Goal: Information Seeking & Learning: Learn about a topic

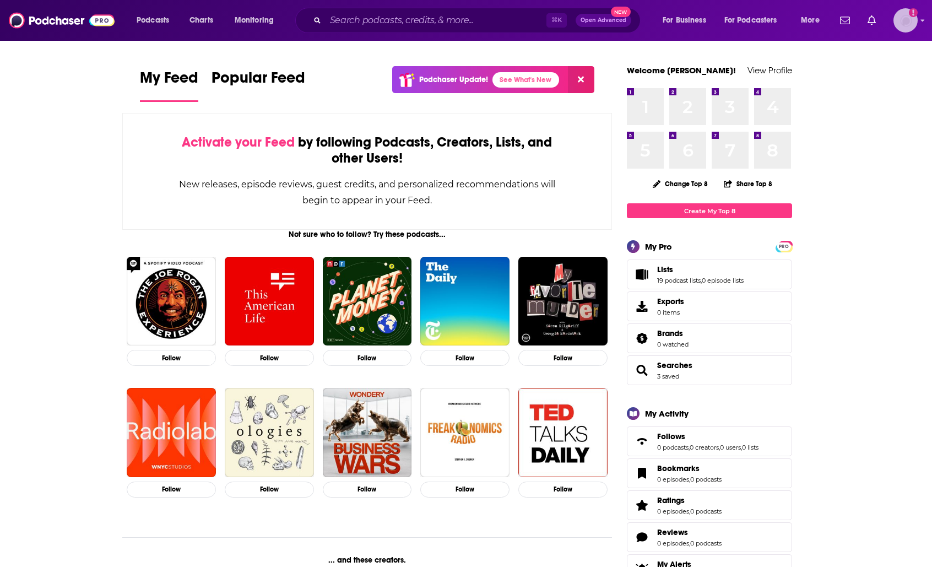
click at [920, 20] on icon "Show profile menu" at bounding box center [922, 20] width 4 height 7
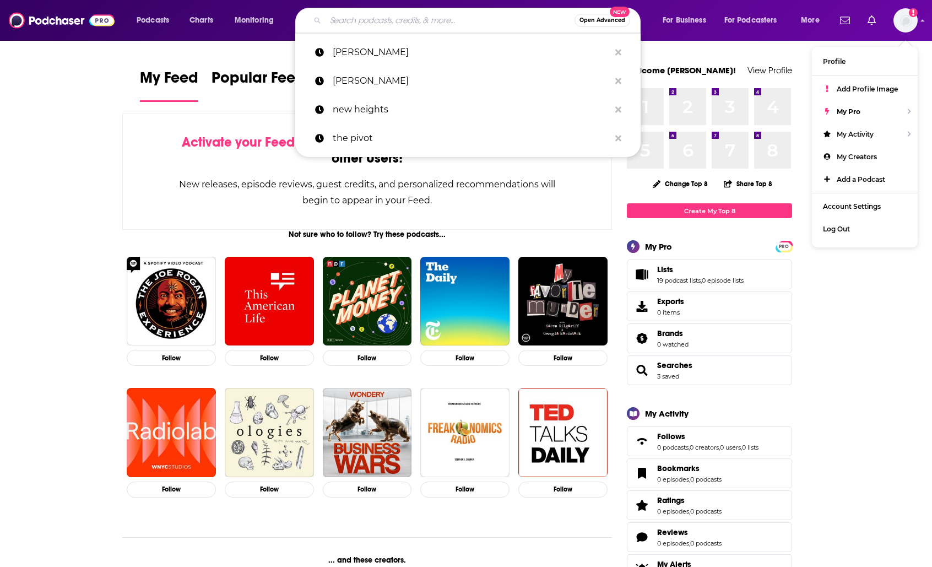
click at [422, 28] on input "Search podcasts, credits, & more..." at bounding box center [449, 21] width 249 height 18
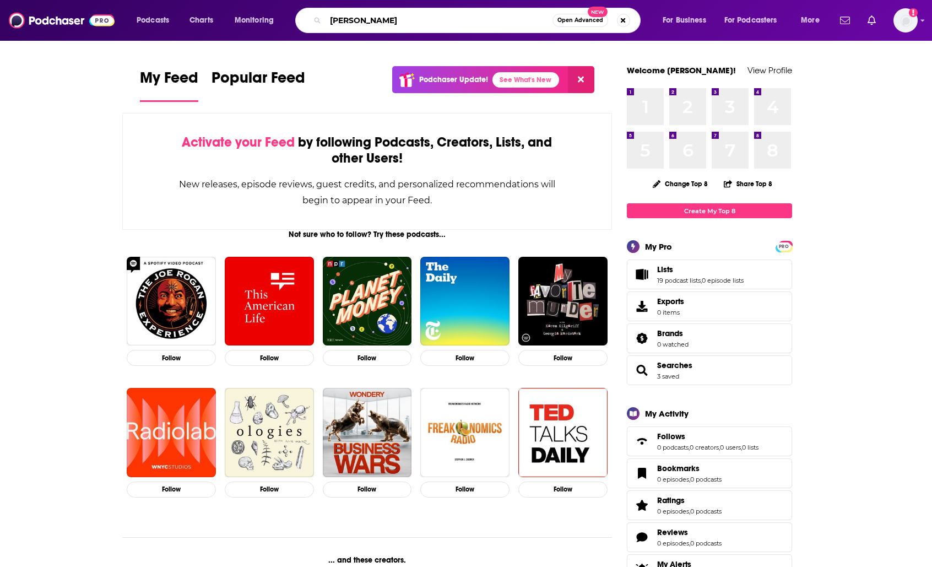
type input "[PERSON_NAME]"
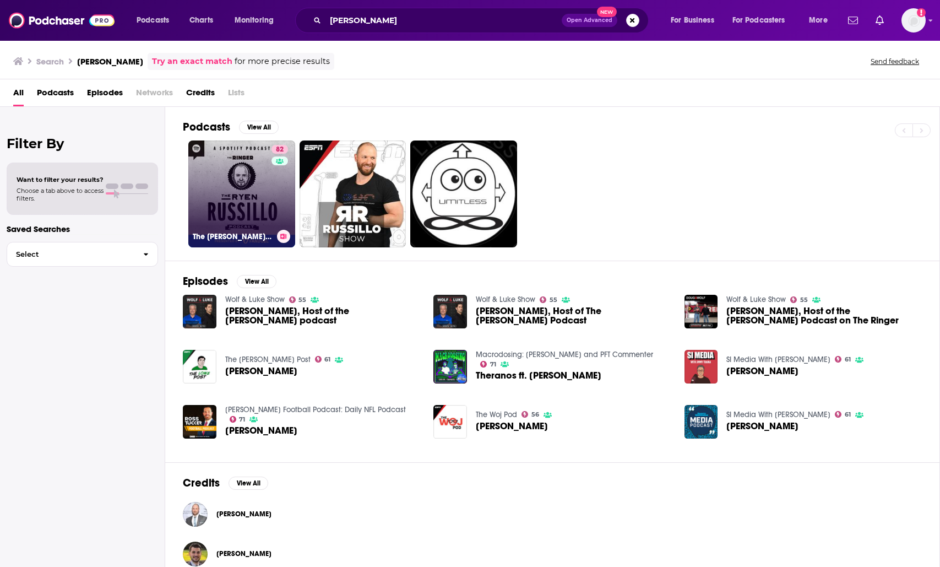
click at [232, 170] on link "82 The [PERSON_NAME] Podcast" at bounding box center [241, 193] width 107 height 107
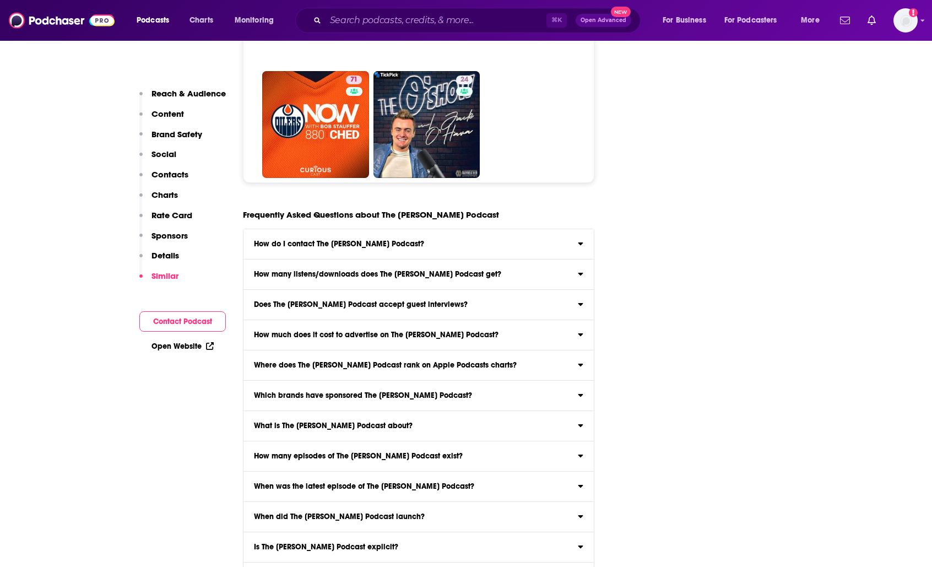
scroll to position [5019, 0]
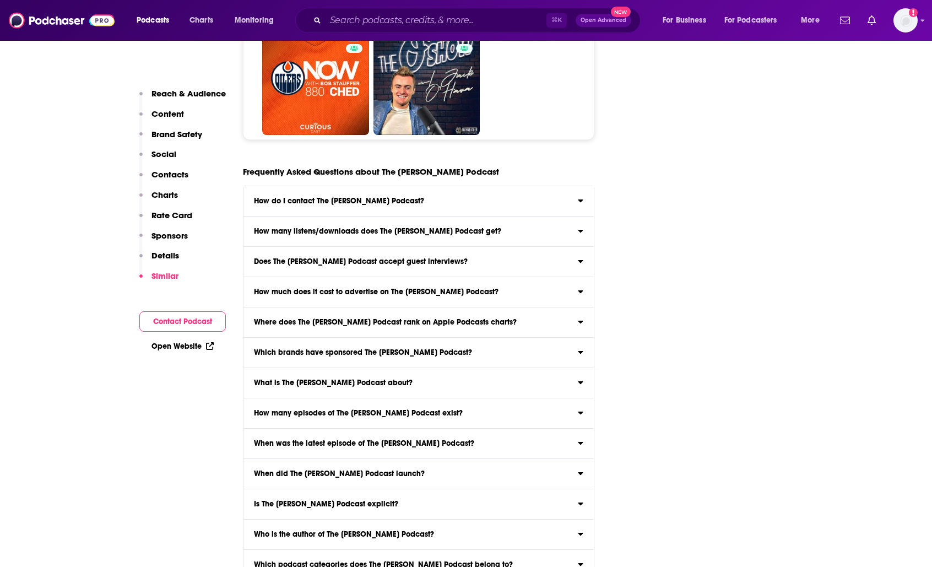
click at [172, 191] on p "Charts" at bounding box center [164, 194] width 26 height 10
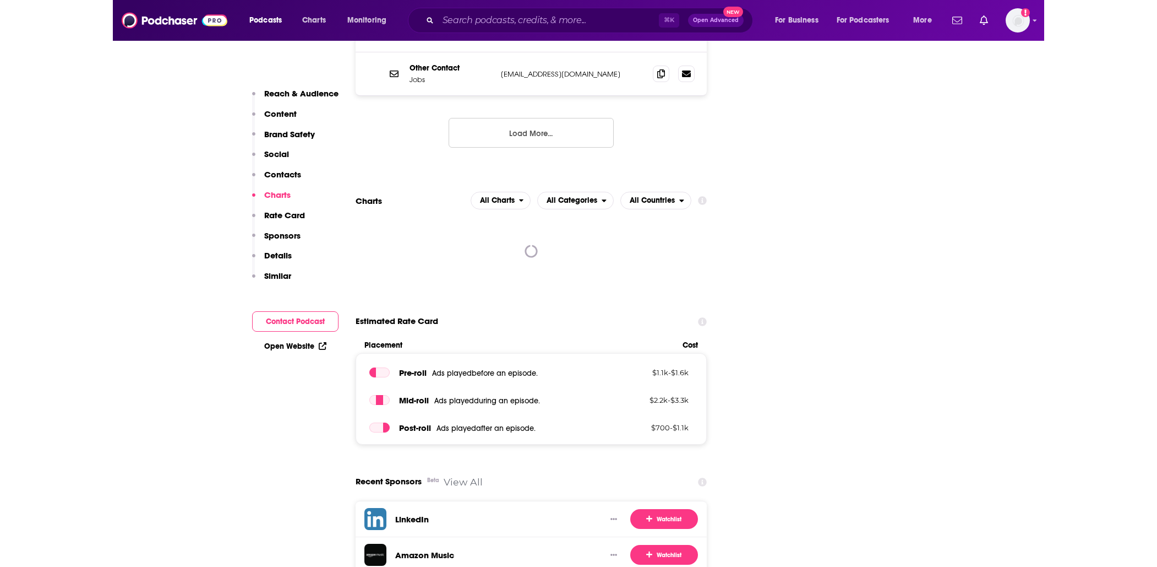
scroll to position [1578, 0]
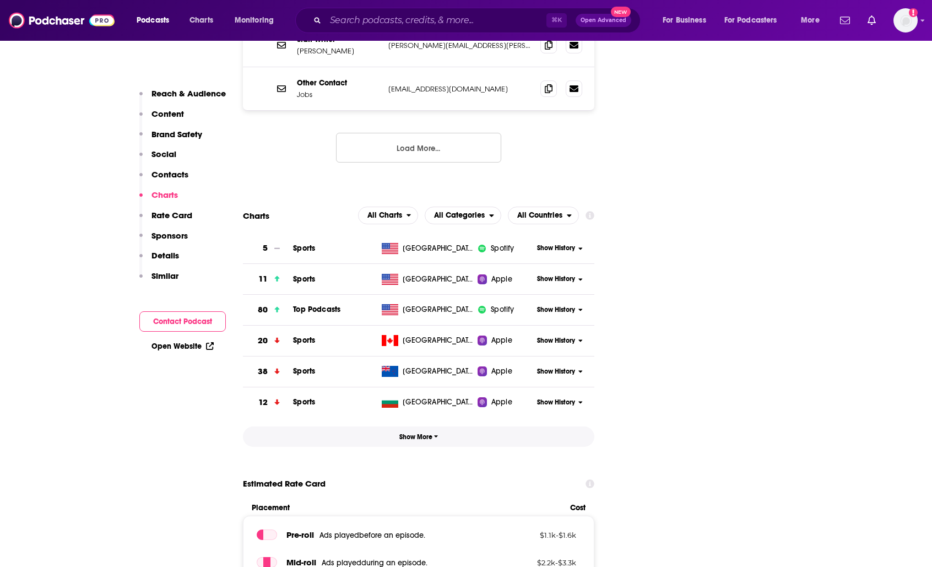
click at [415, 426] on button "Show More" at bounding box center [418, 436] width 351 height 20
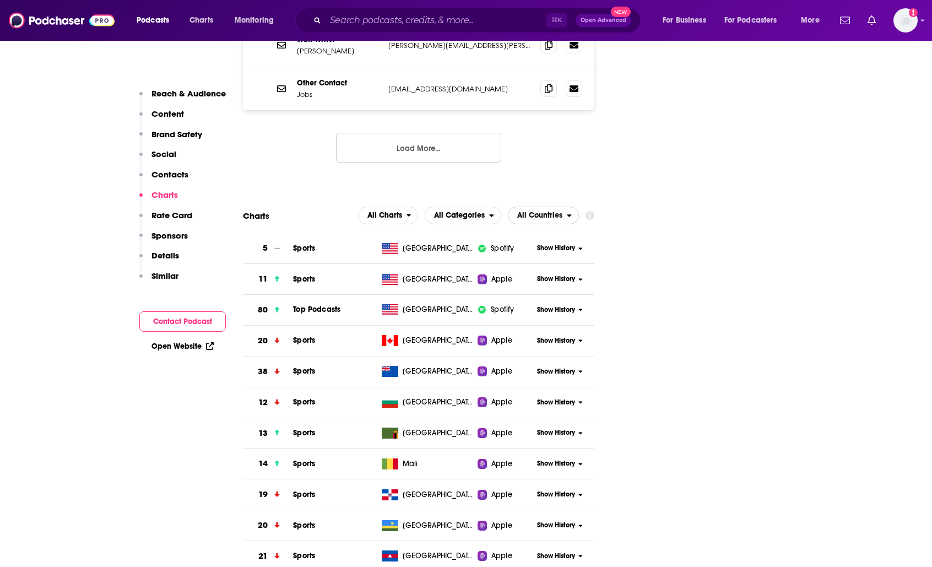
click at [525, 211] on span "All Countries" at bounding box center [539, 215] width 45 height 8
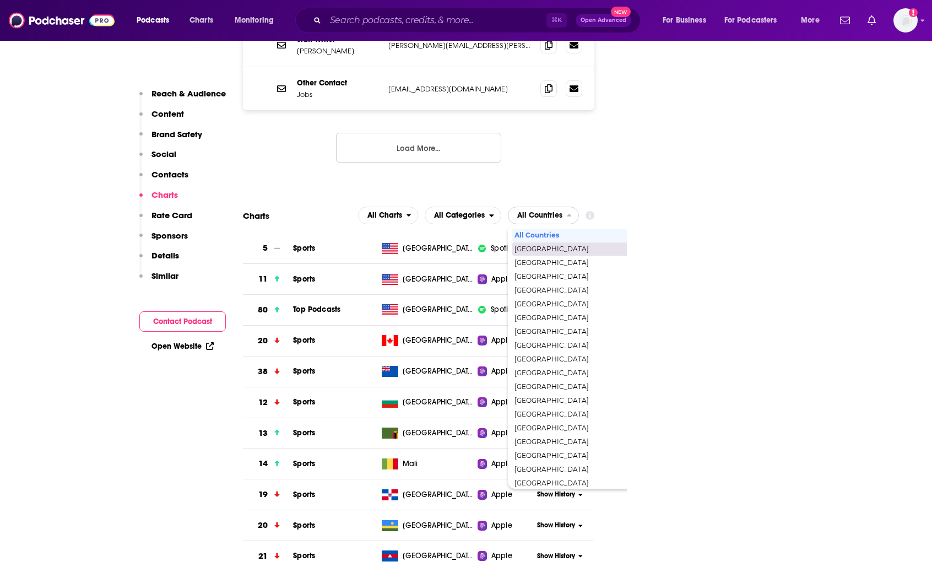
click at [557, 246] on span "[GEOGRAPHIC_DATA]" at bounding box center [590, 249] width 152 height 7
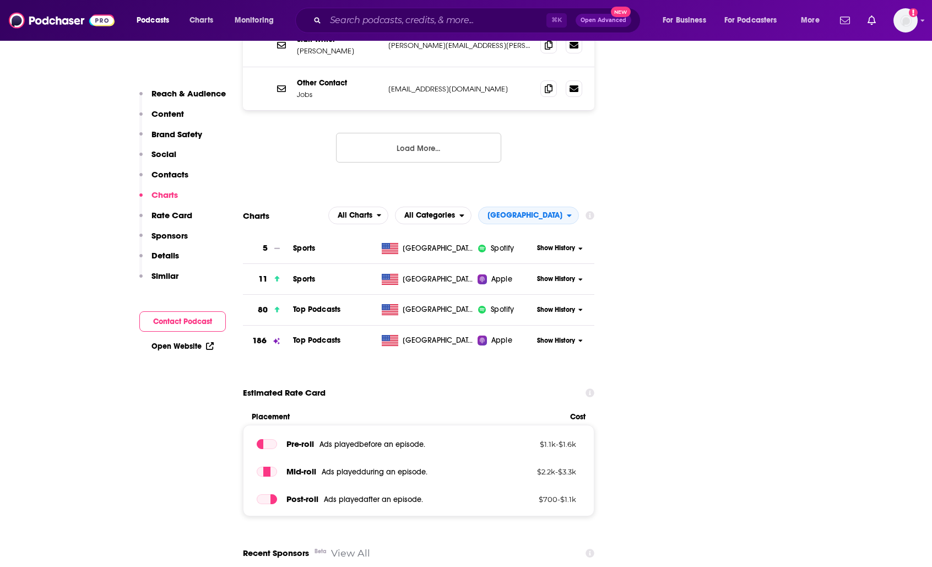
click at [572, 336] on span "Show History" at bounding box center [556, 340] width 38 height 9
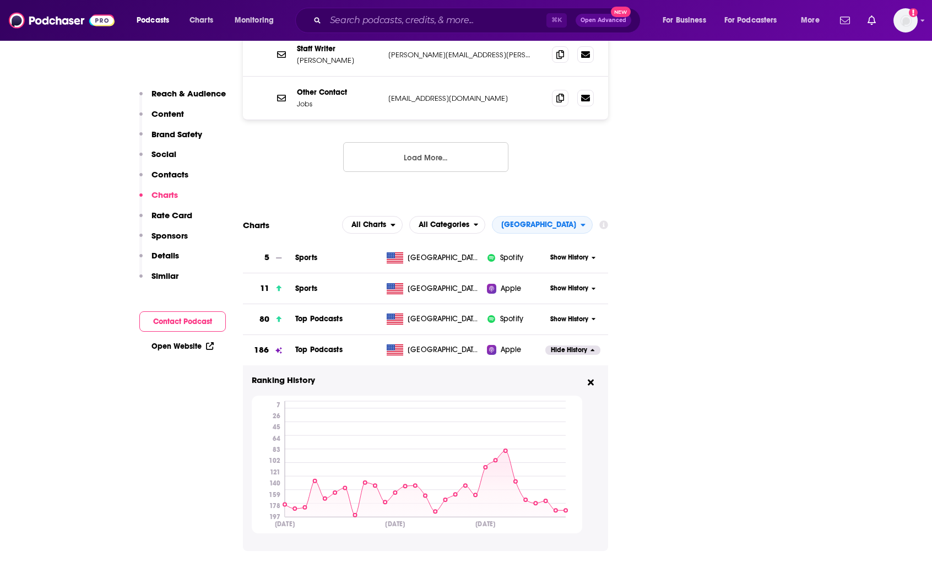
click at [589, 244] on div "Show History" at bounding box center [576, 257] width 63 height 27
click at [587, 253] on span "Show History" at bounding box center [569, 257] width 38 height 9
